Goal: Information Seeking & Learning: Learn about a topic

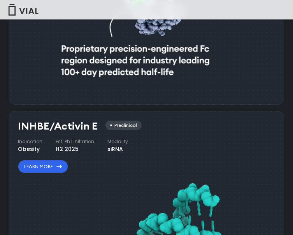
scroll to position [592, 0]
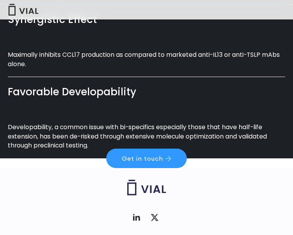
scroll to position [478, 0]
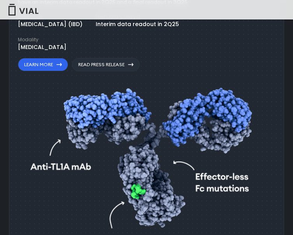
scroll to position [437, 0]
